Goal: Information Seeking & Learning: Understand process/instructions

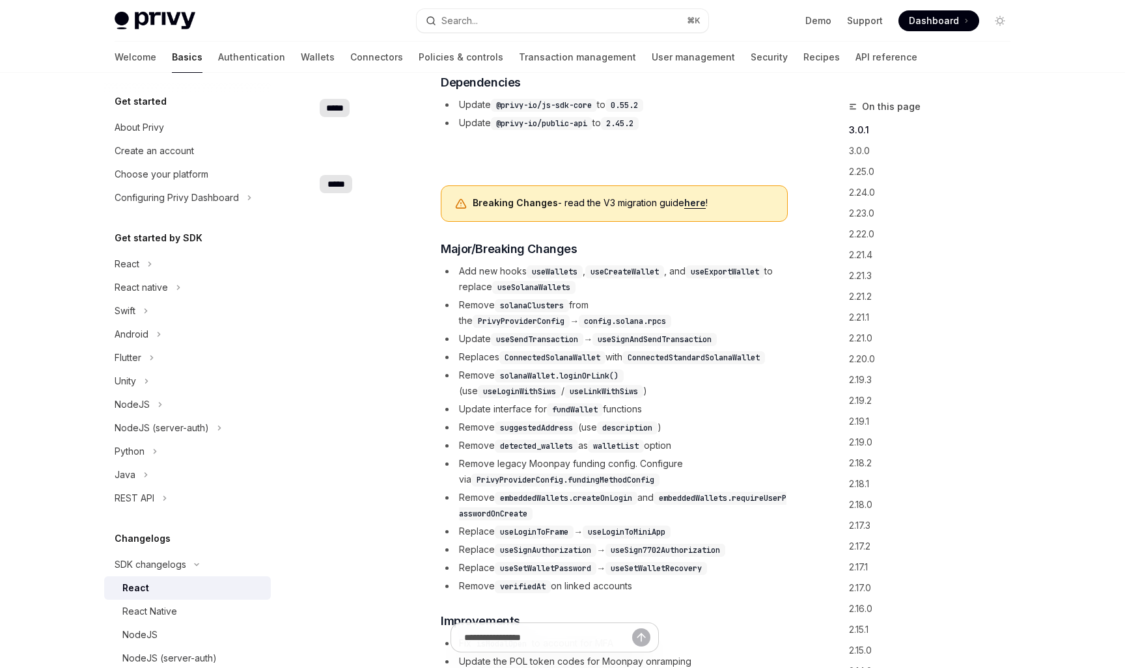
scroll to position [208, 0]
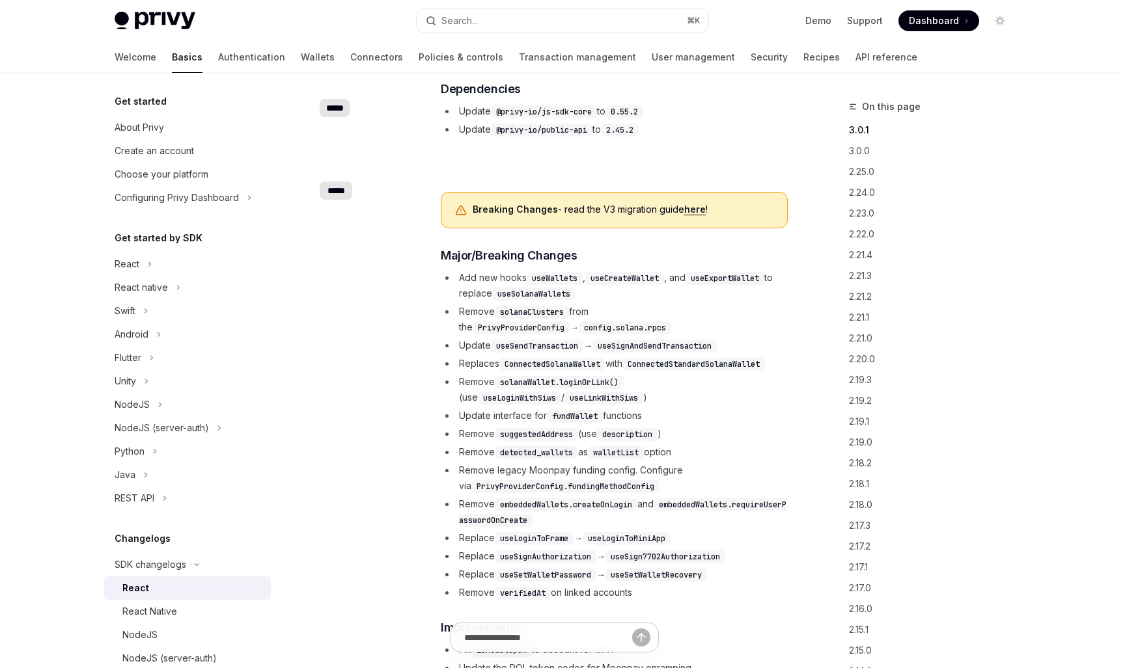
click at [694, 206] on link "here" at bounding box center [694, 210] width 21 height 12
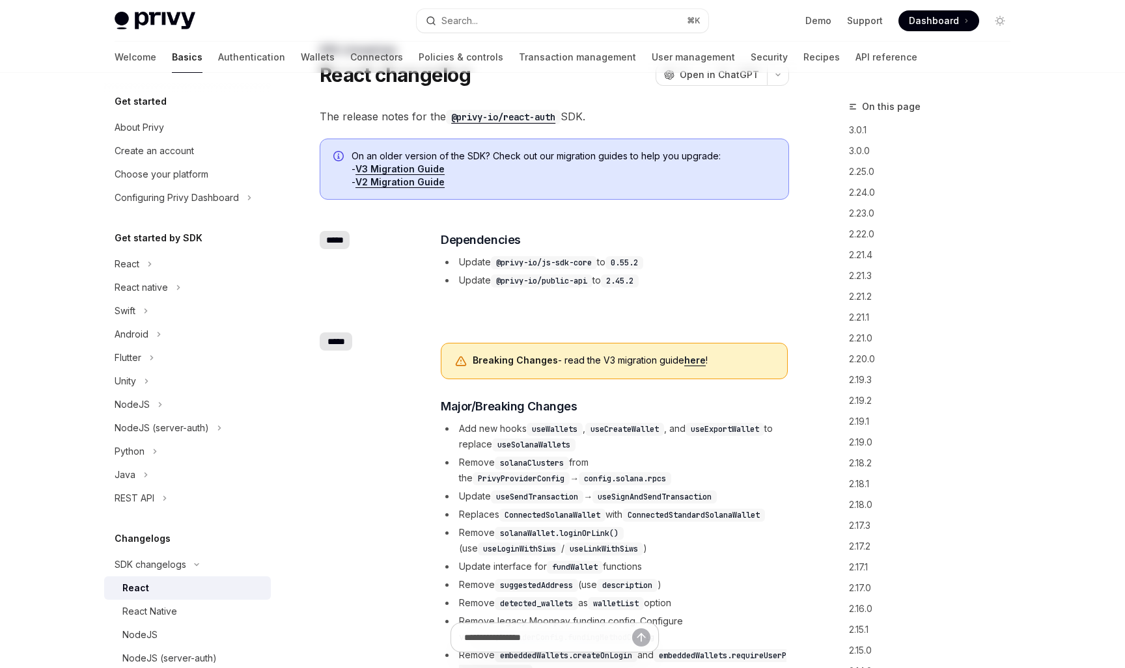
scroll to position [0, 0]
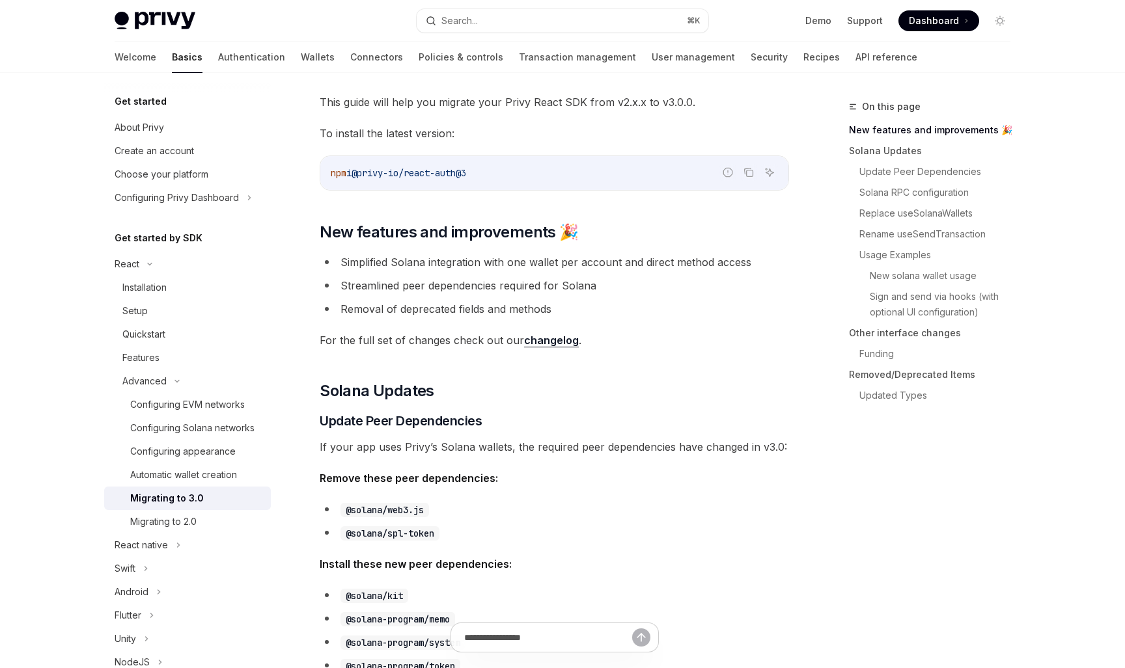
scroll to position [83, 0]
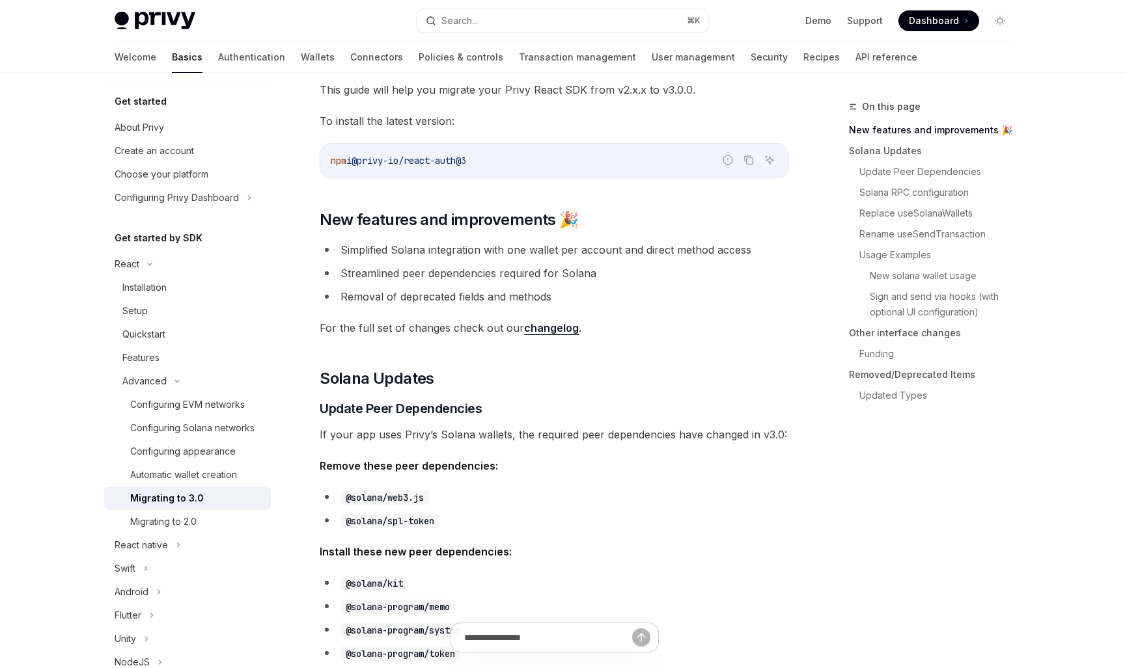
click at [508, 250] on li "Simplified Solana integration with one wallet per account and direct method acc…" at bounding box center [554, 250] width 469 height 18
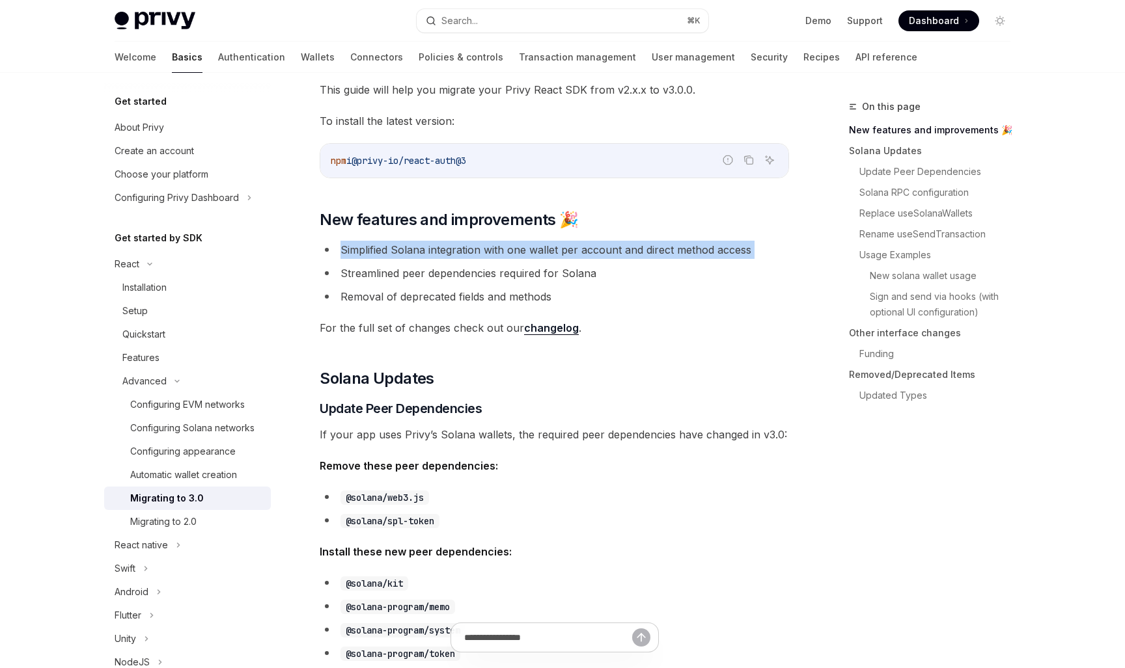
click at [508, 250] on li "Simplified Solana integration with one wallet per account and direct method acc…" at bounding box center [554, 250] width 469 height 18
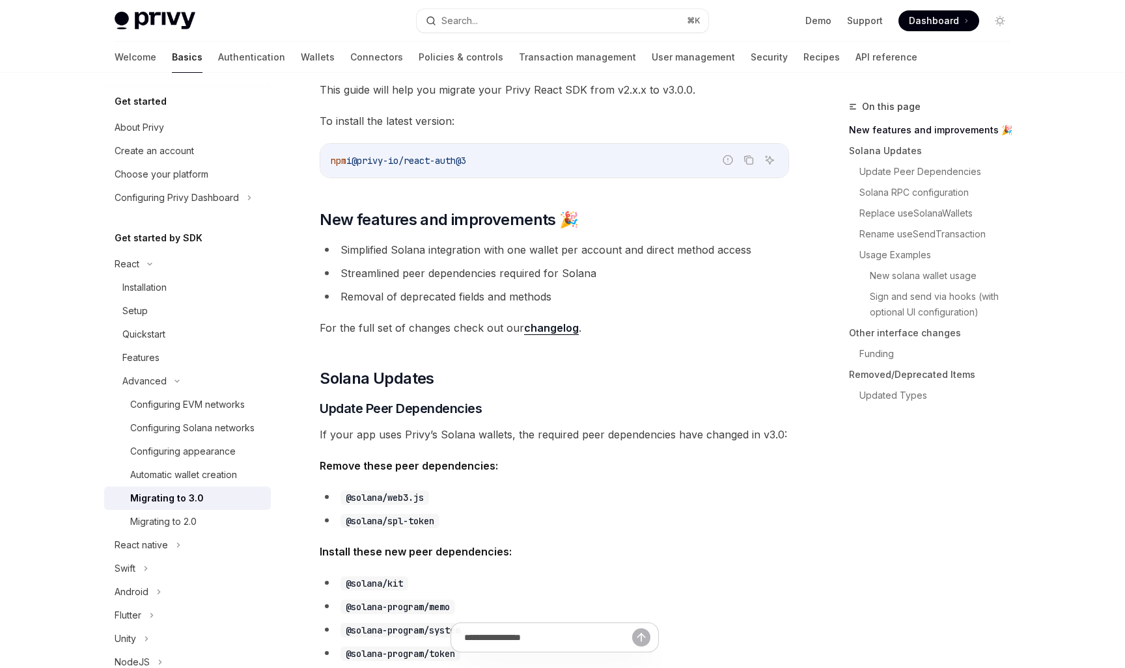
click at [464, 269] on li "Streamlined peer dependencies required for Solana" at bounding box center [554, 273] width 469 height 18
click at [442, 294] on li "Removal of deprecated fields and methods" at bounding box center [554, 297] width 469 height 18
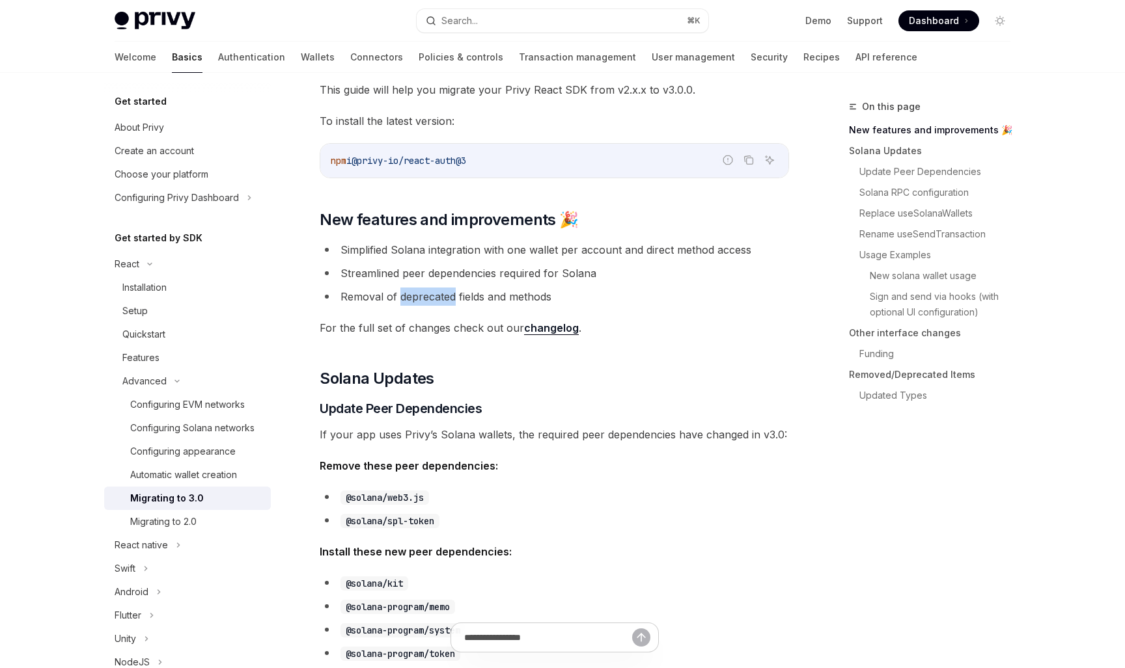
click at [442, 294] on li "Removal of deprecated fields and methods" at bounding box center [554, 297] width 469 height 18
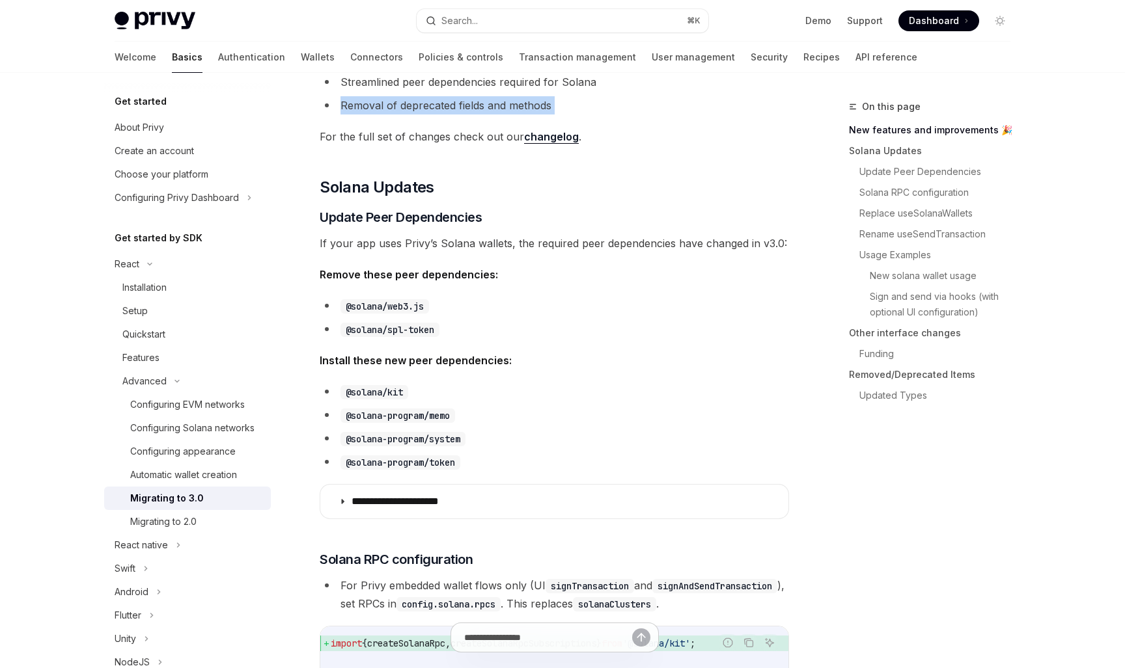
scroll to position [303, 0]
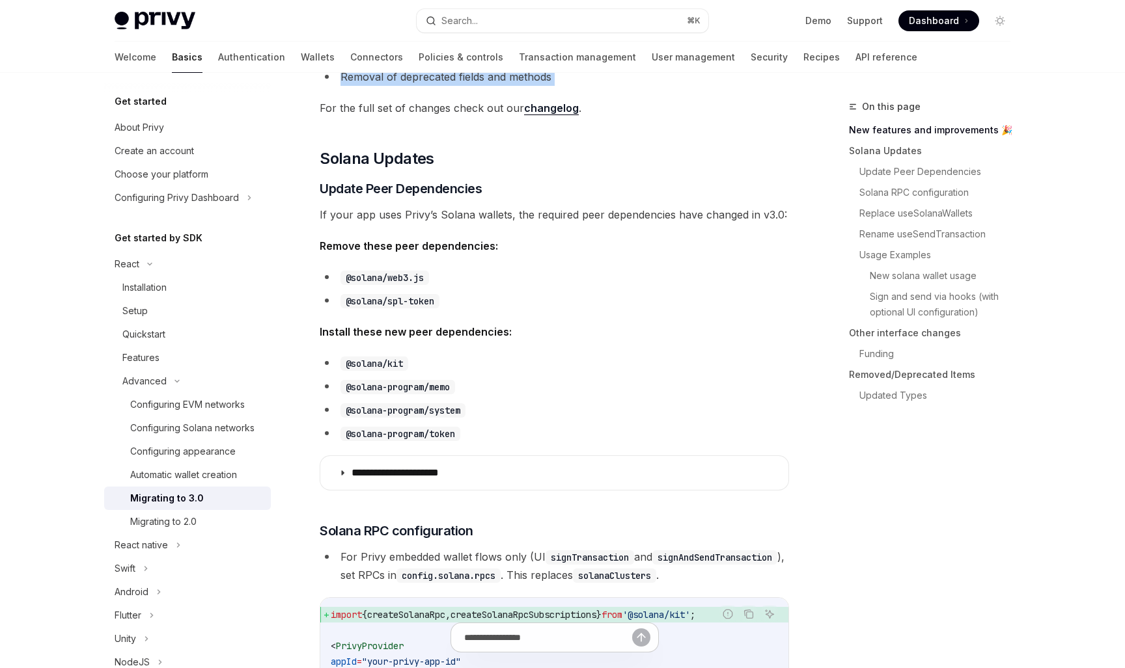
click at [530, 269] on li "@solana/web3.js" at bounding box center [554, 277] width 469 height 18
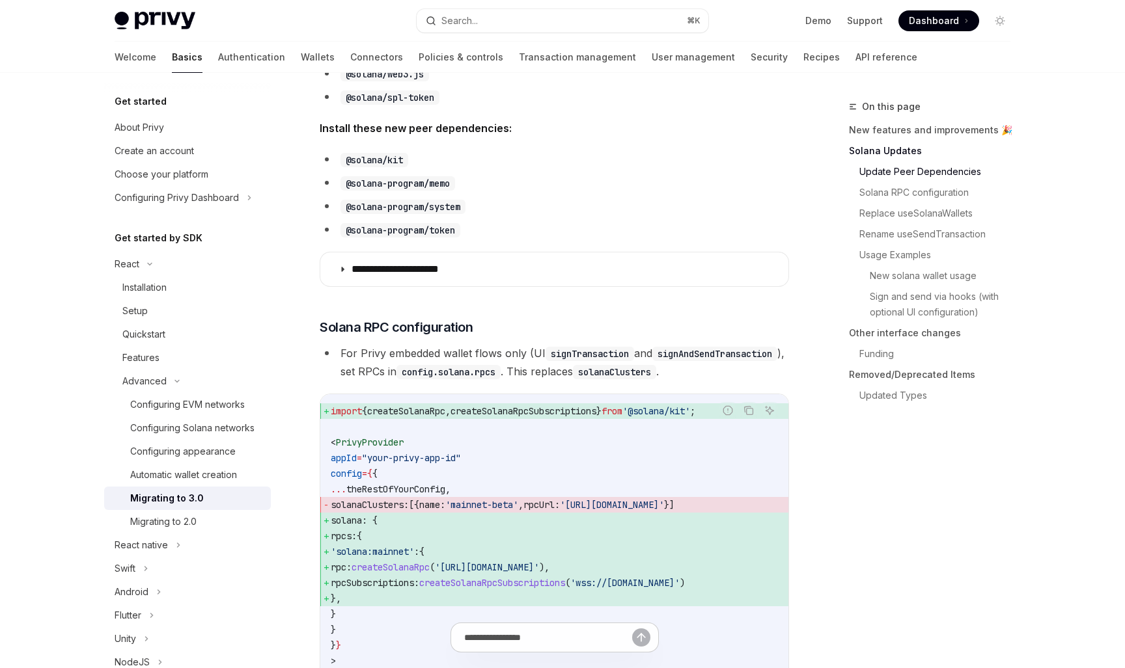
scroll to position [508, 0]
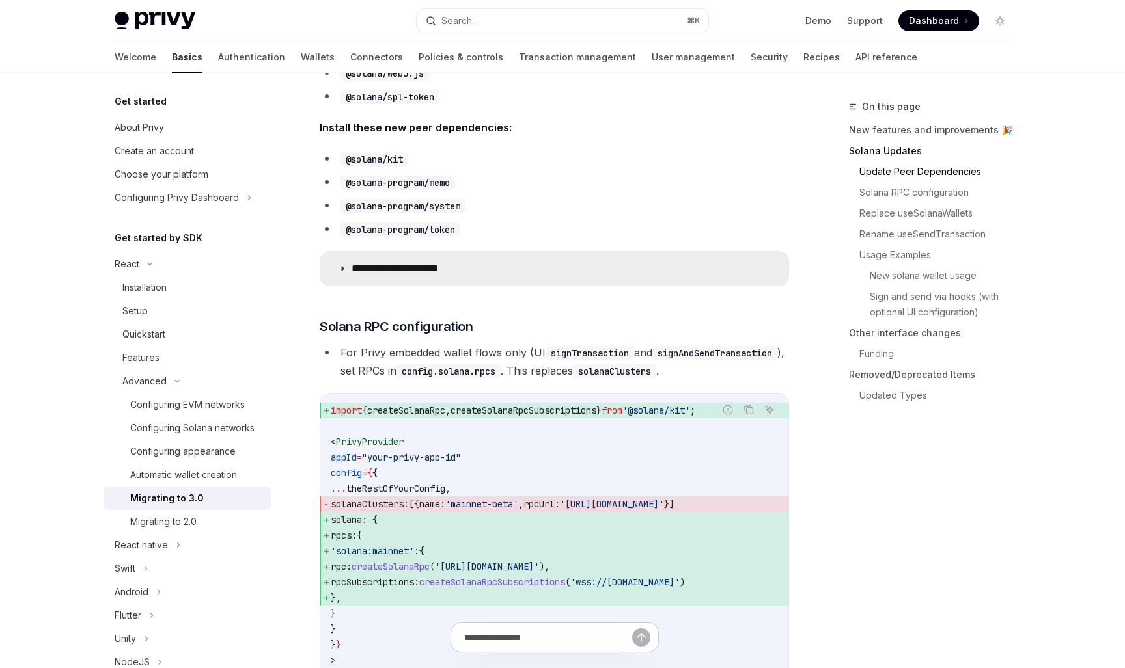
click at [530, 269] on summary "**********" at bounding box center [554, 269] width 468 height 34
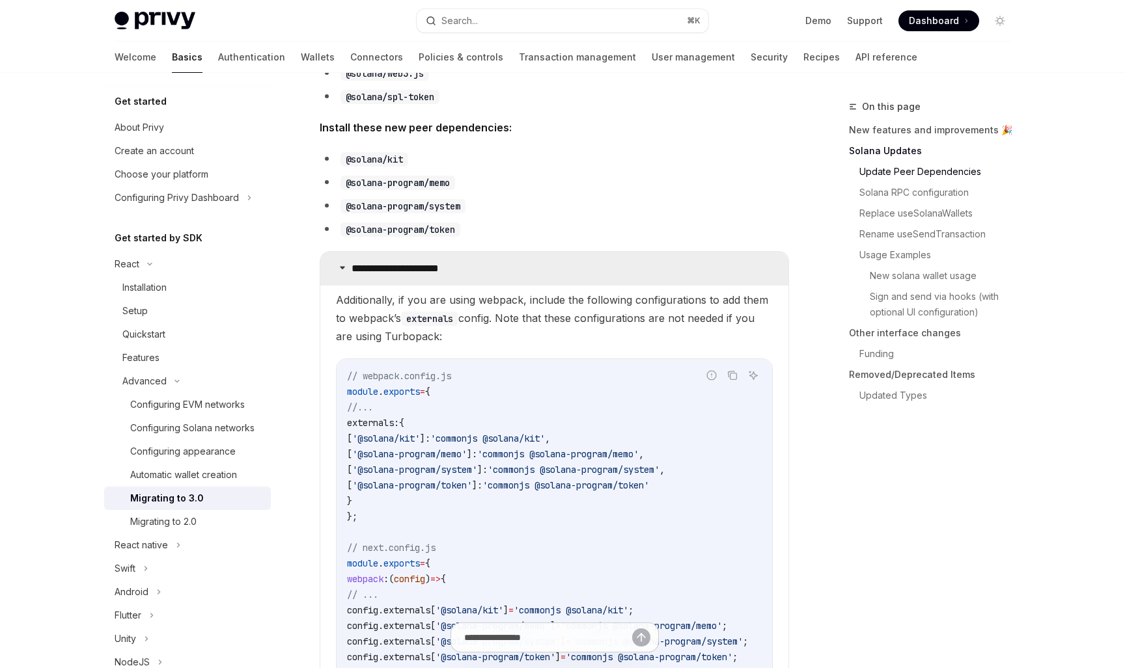
click at [530, 269] on summary "**********" at bounding box center [554, 269] width 468 height 34
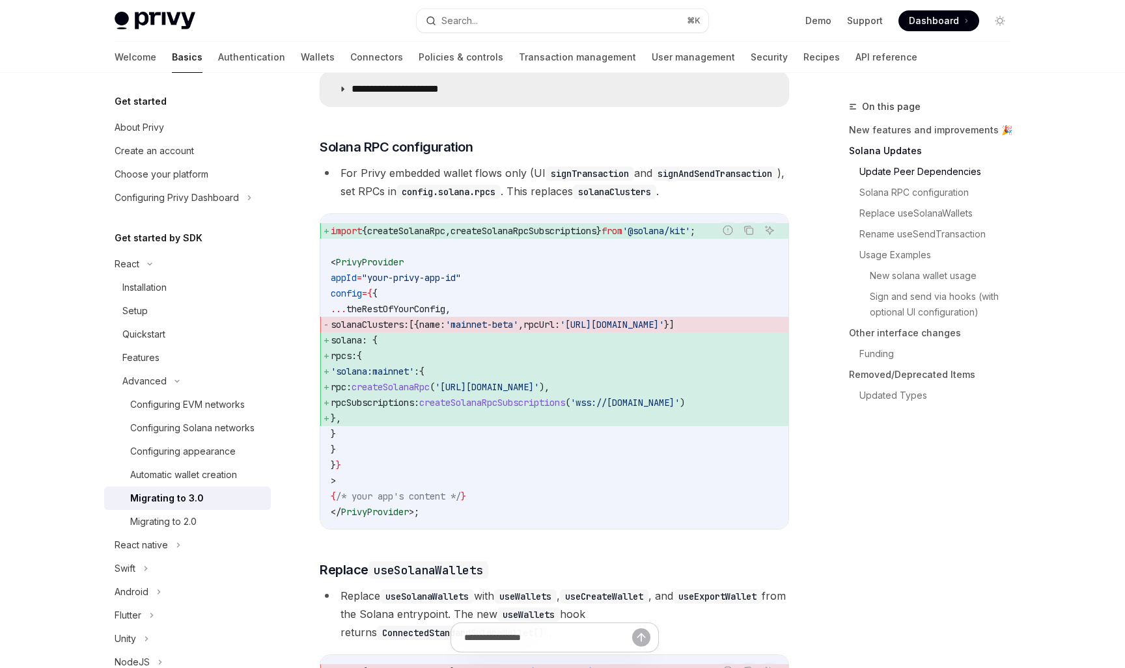
scroll to position [715, 0]
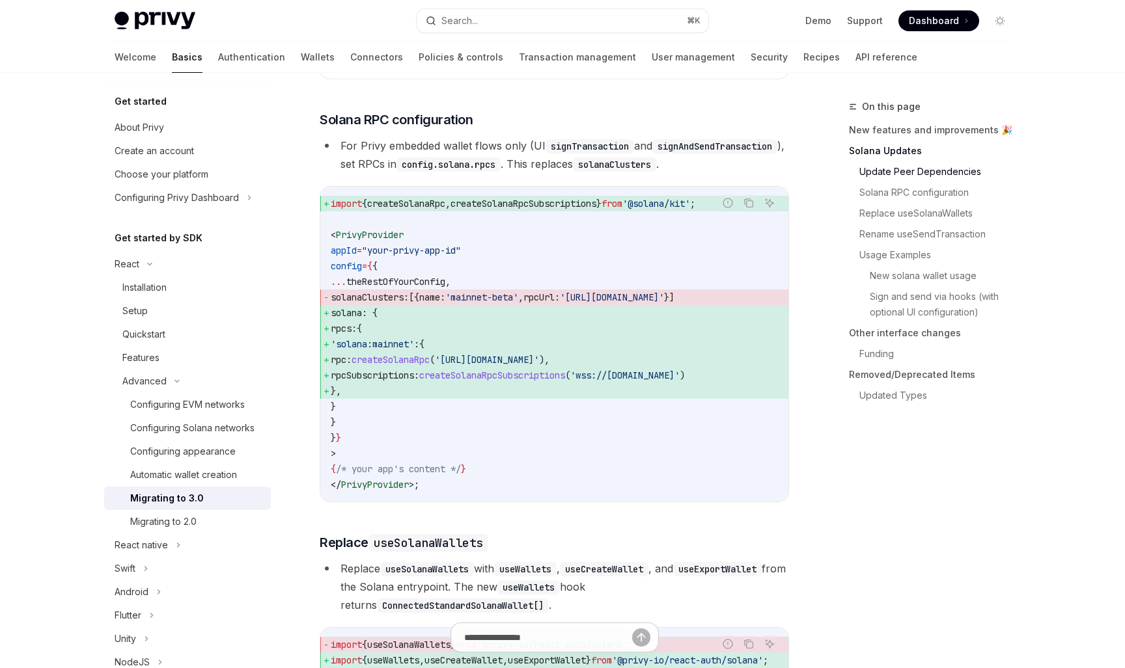
click at [482, 146] on li "For Privy embedded wallet flows only (UI signTransaction and signAndSendTransac…" at bounding box center [554, 155] width 469 height 36
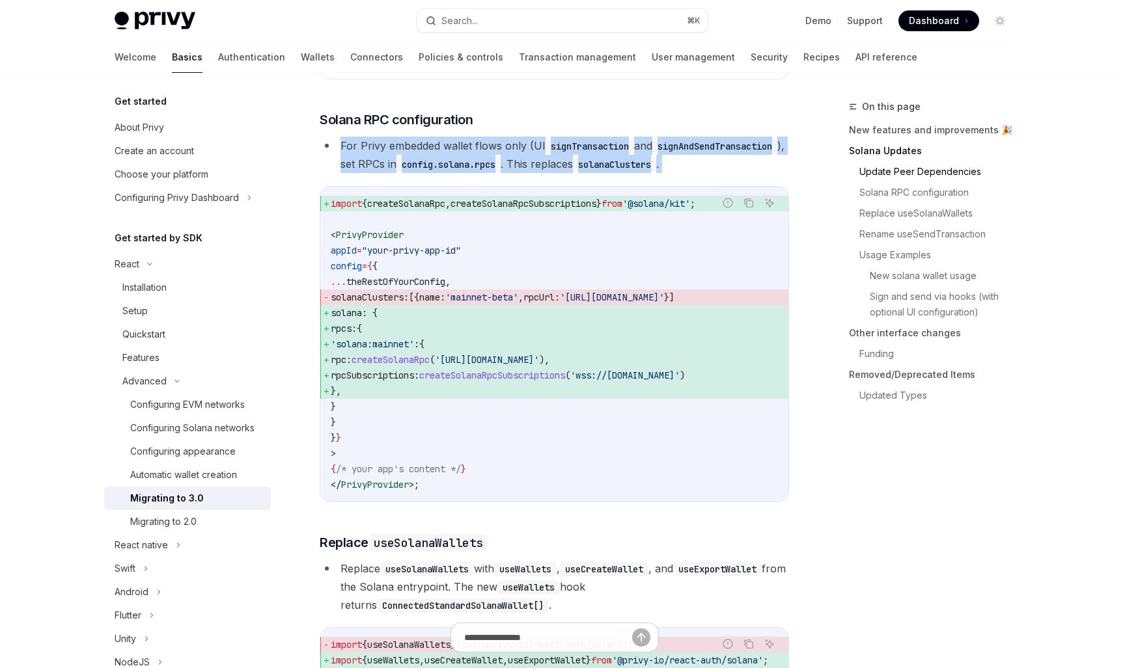
click at [482, 146] on li "For Privy embedded wallet flows only (UI signTransaction and signAndSendTransac…" at bounding box center [554, 155] width 469 height 36
drag, startPoint x: 401, startPoint y: 137, endPoint x: 542, endPoint y: 160, distance: 143.2
click at [542, 160] on li "For Privy embedded wallet flows only (UI signTransaction and signAndSendTransac…" at bounding box center [554, 155] width 469 height 36
click at [500, 160] on code "config.solana.rpcs" at bounding box center [448, 165] width 104 height 14
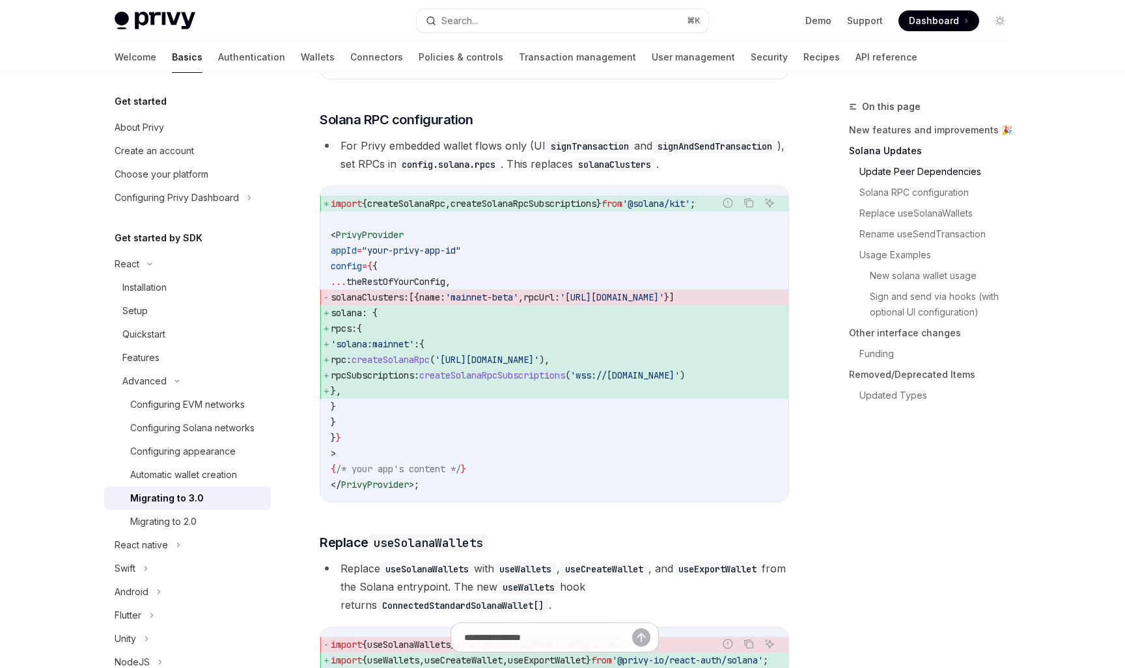
scroll to position [0, 0]
click at [752, 208] on icon "Copy the contents from the code block" at bounding box center [750, 204] width 7 height 7
click at [497, 210] on span "createSolanaRpcSubscriptions" at bounding box center [523, 204] width 146 height 12
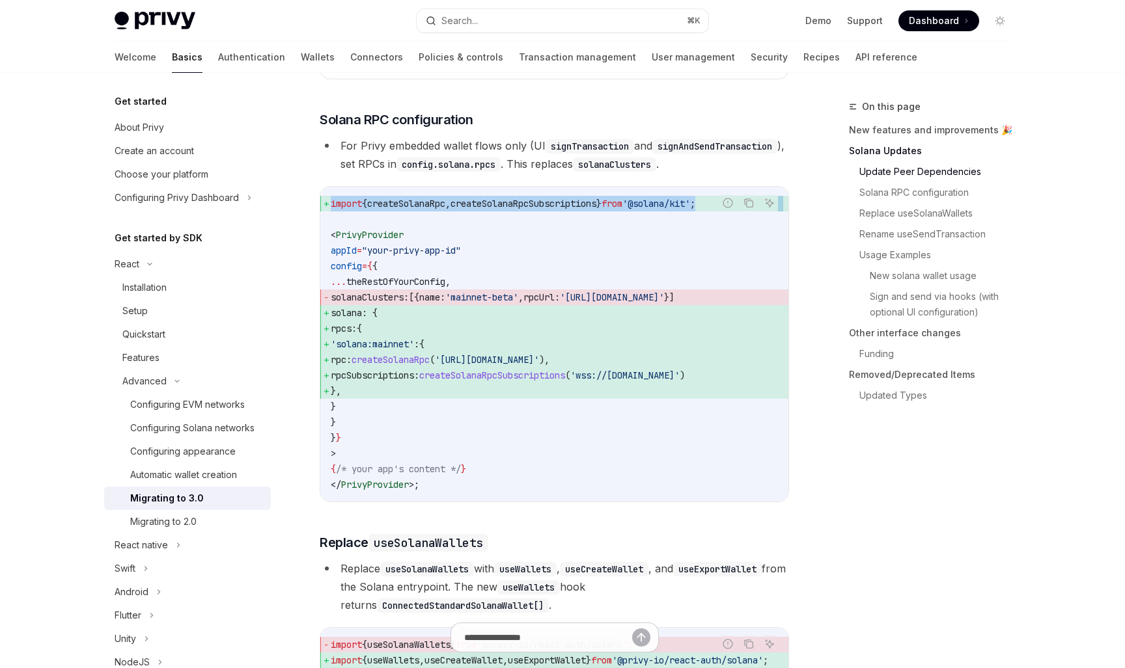
copy code "import { createSolanaRpc , createSolanaRpcSubscriptions } from '@solana/kit' ;"
